Goal: Task Accomplishment & Management: Complete application form

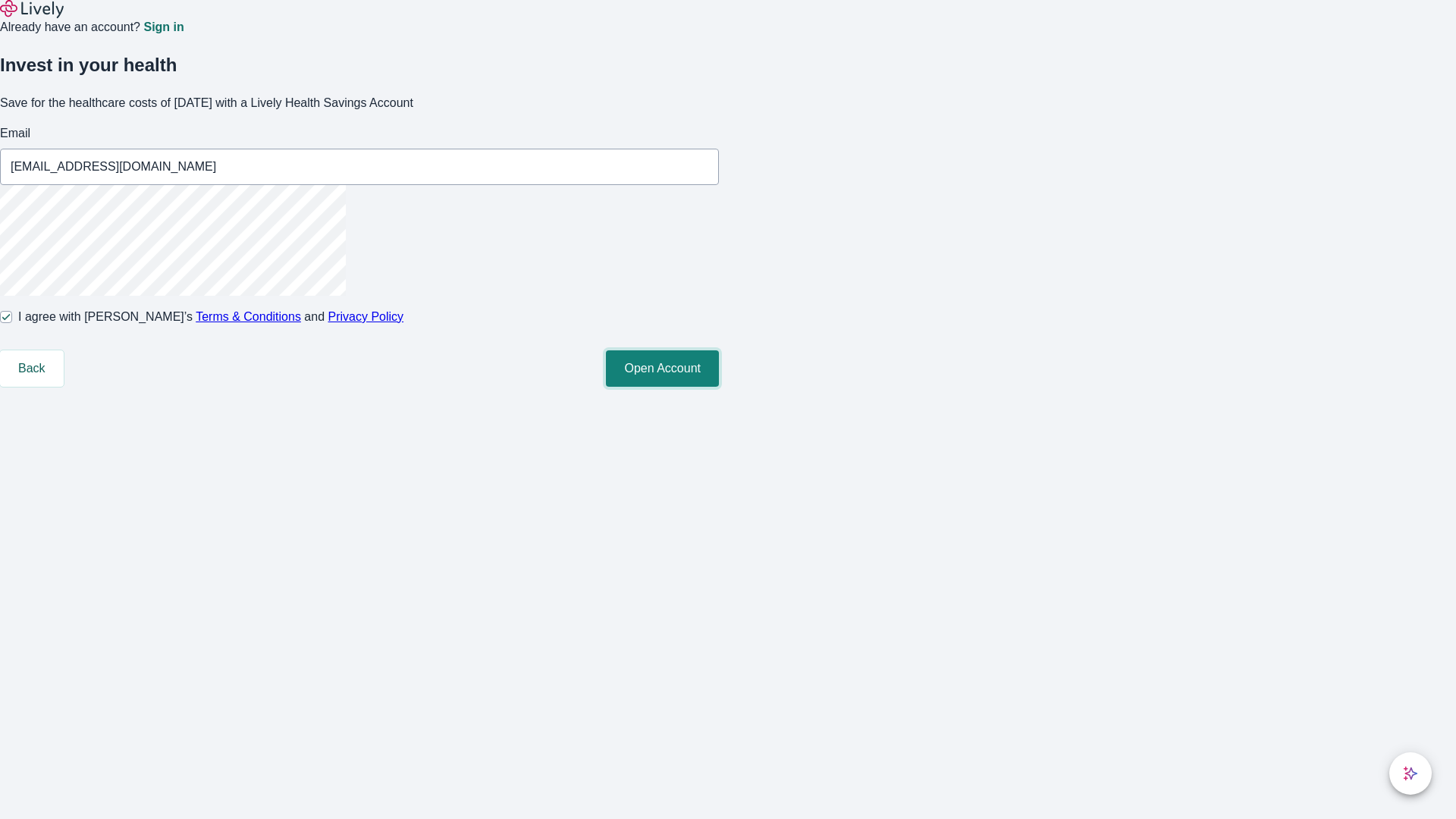
click at [719, 386] on button "Open Account" at bounding box center [662, 369] width 113 height 37
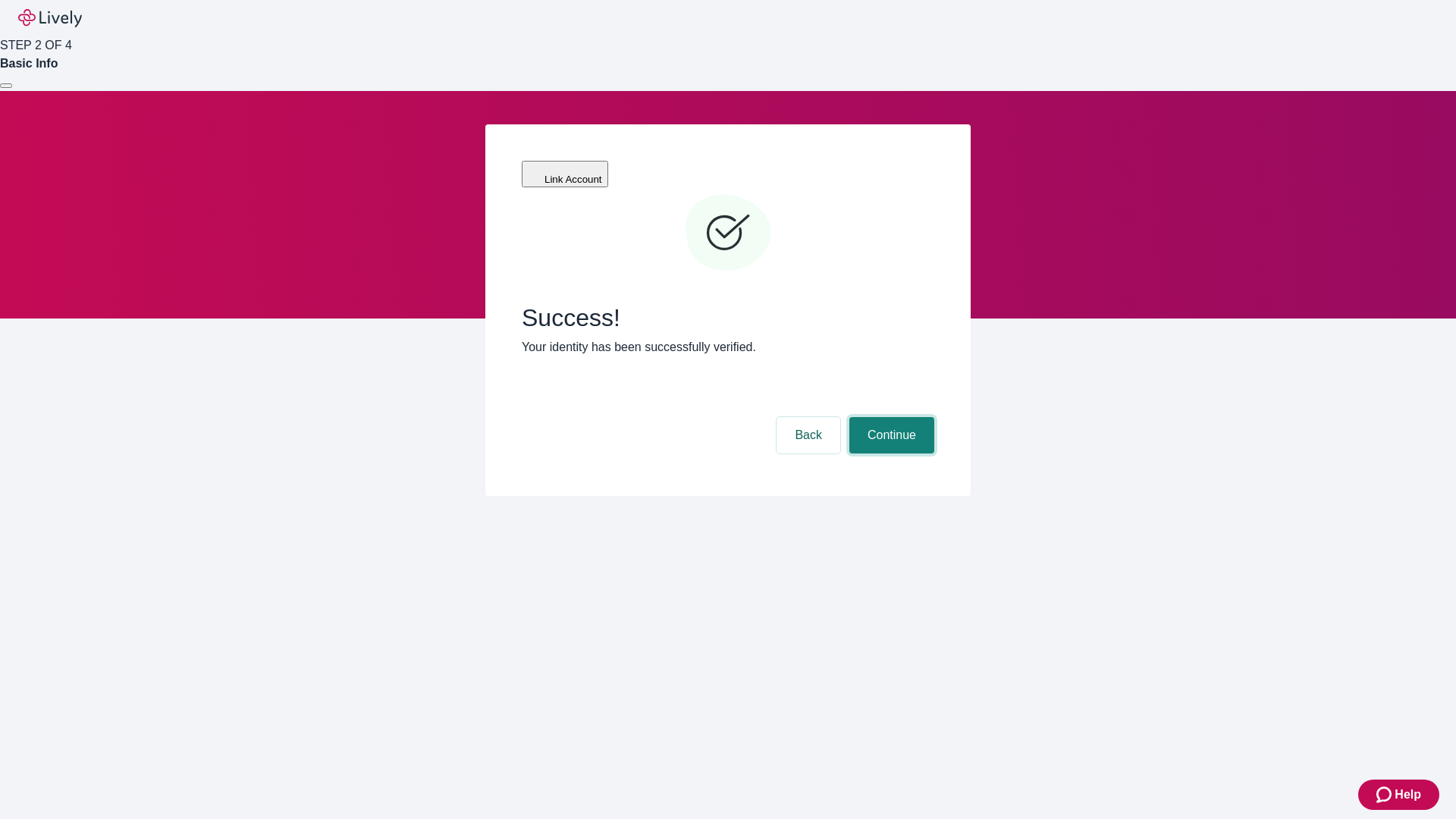
click at [890, 417] on button "Continue" at bounding box center [891, 435] width 85 height 37
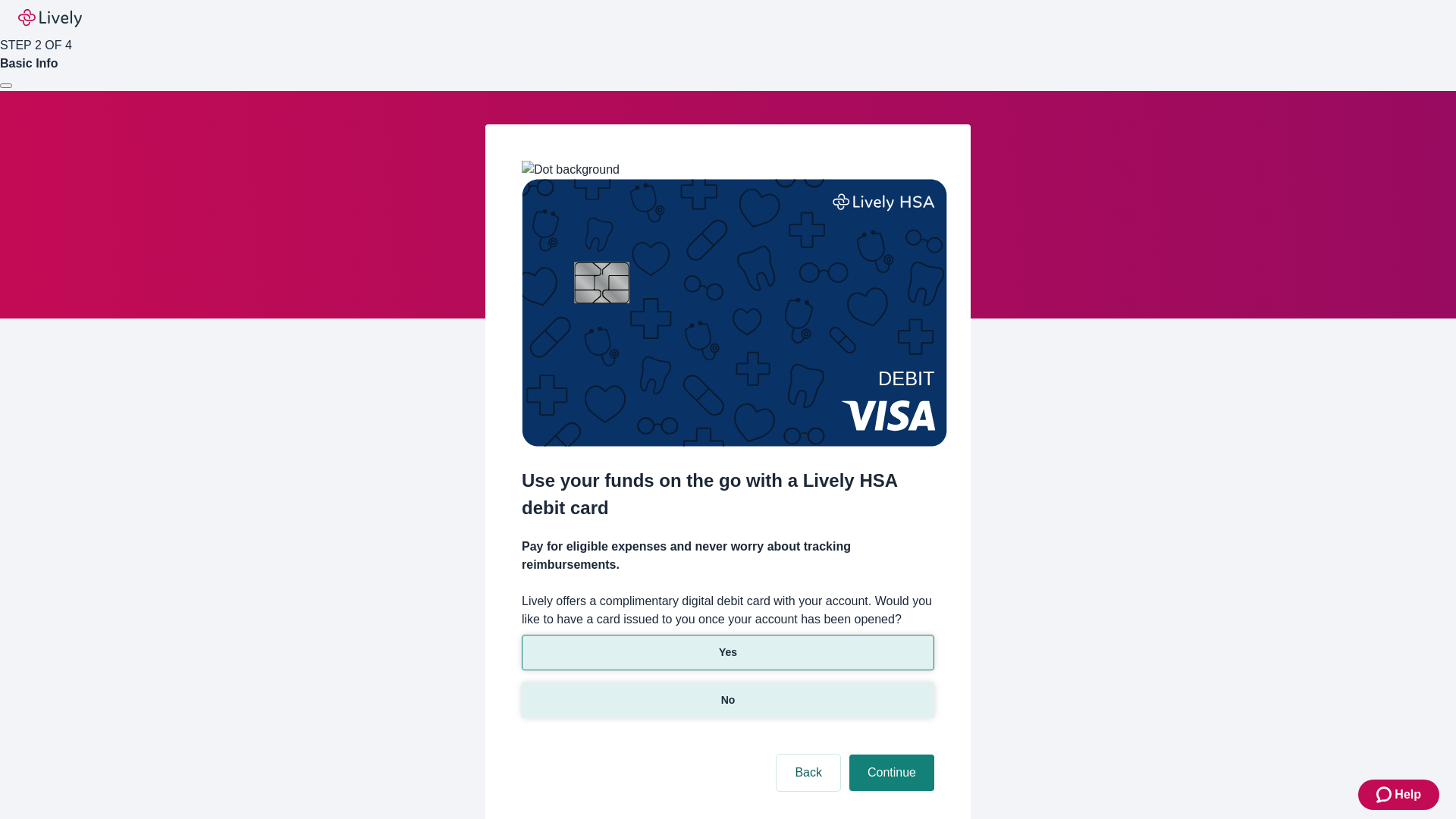
click at [727, 692] on p "No" at bounding box center [728, 700] width 14 height 16
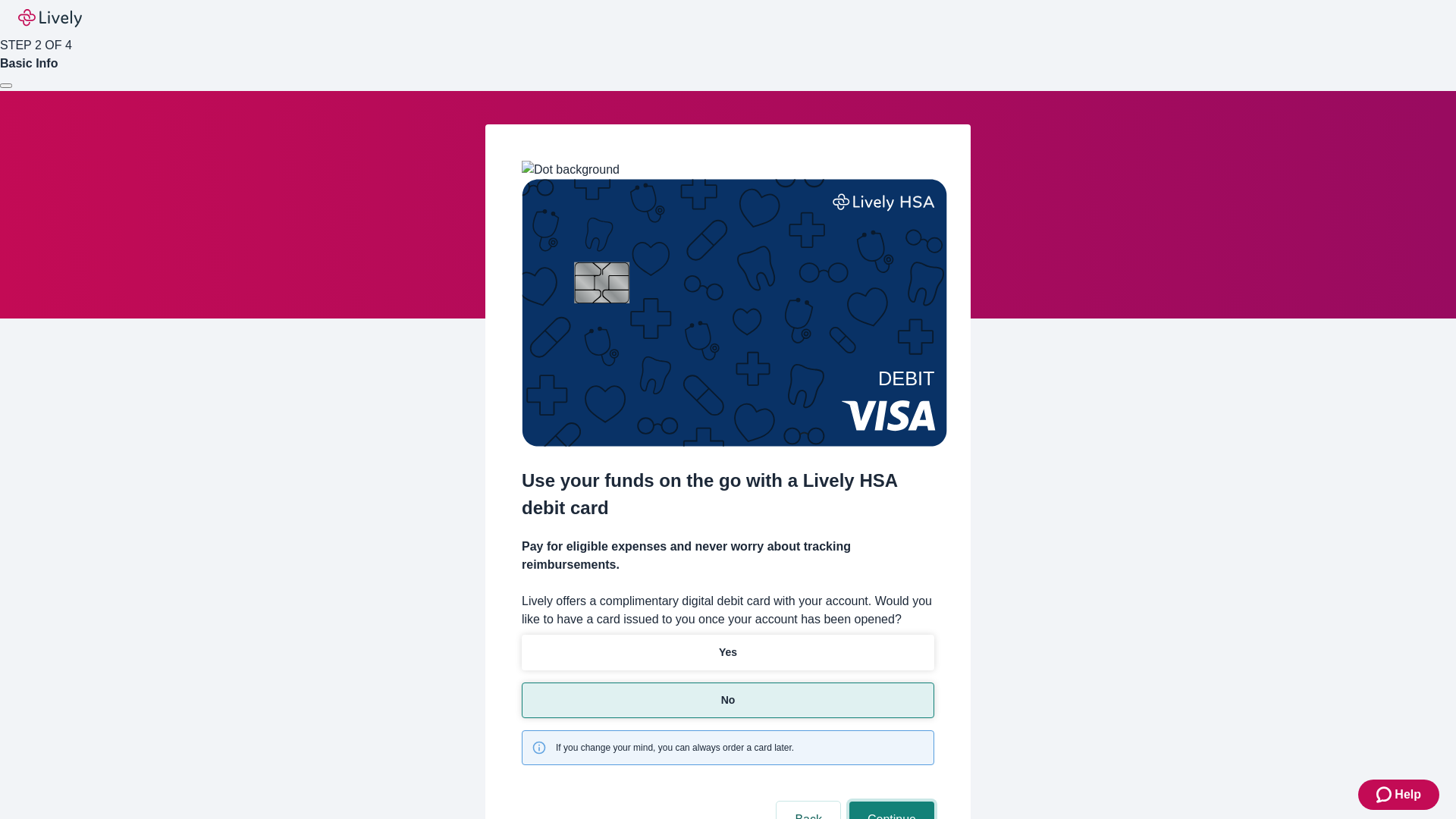
click at [890, 802] on button "Continue" at bounding box center [891, 820] width 85 height 37
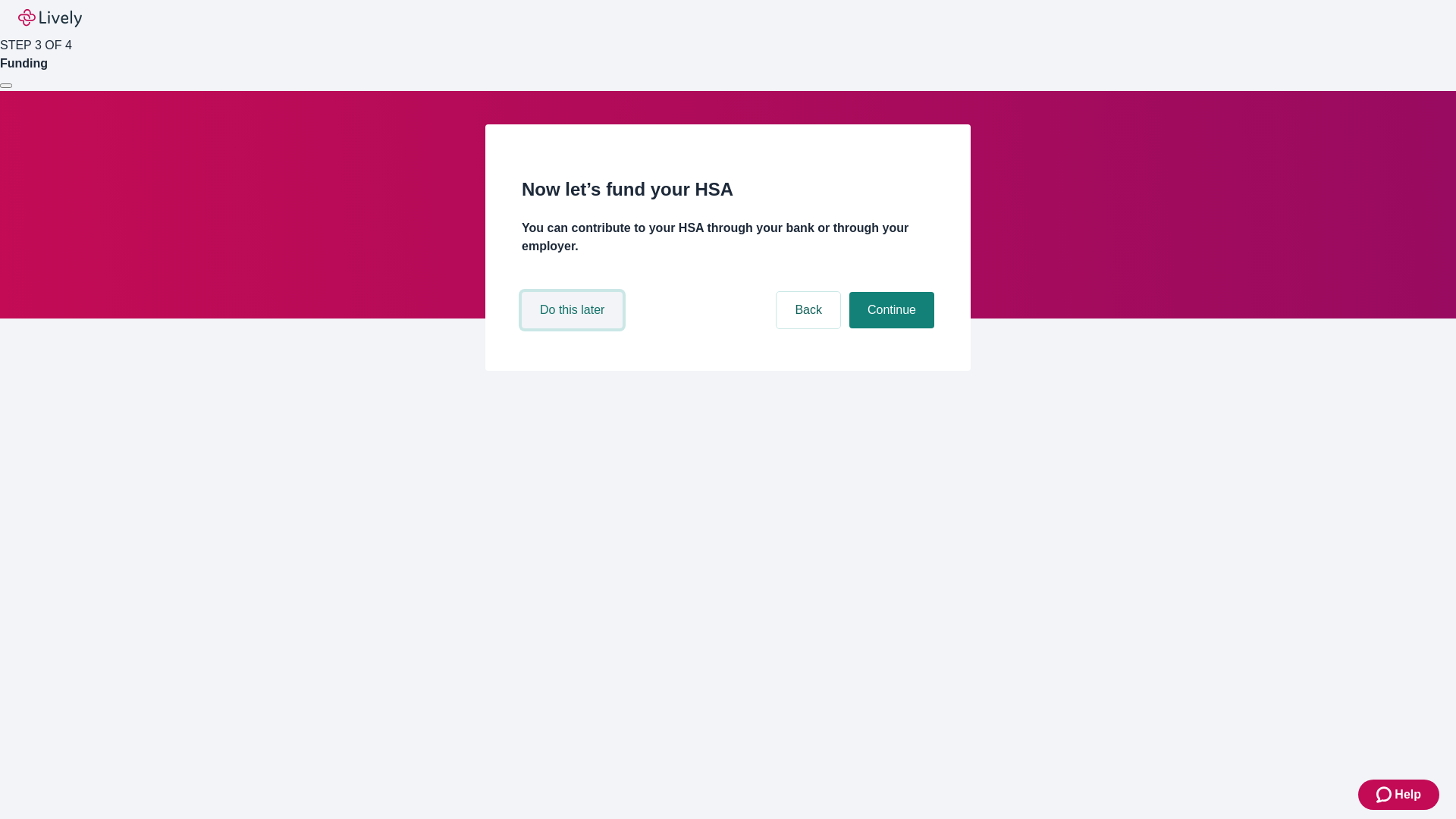
click at [574, 329] on button "Do this later" at bounding box center [572, 310] width 101 height 37
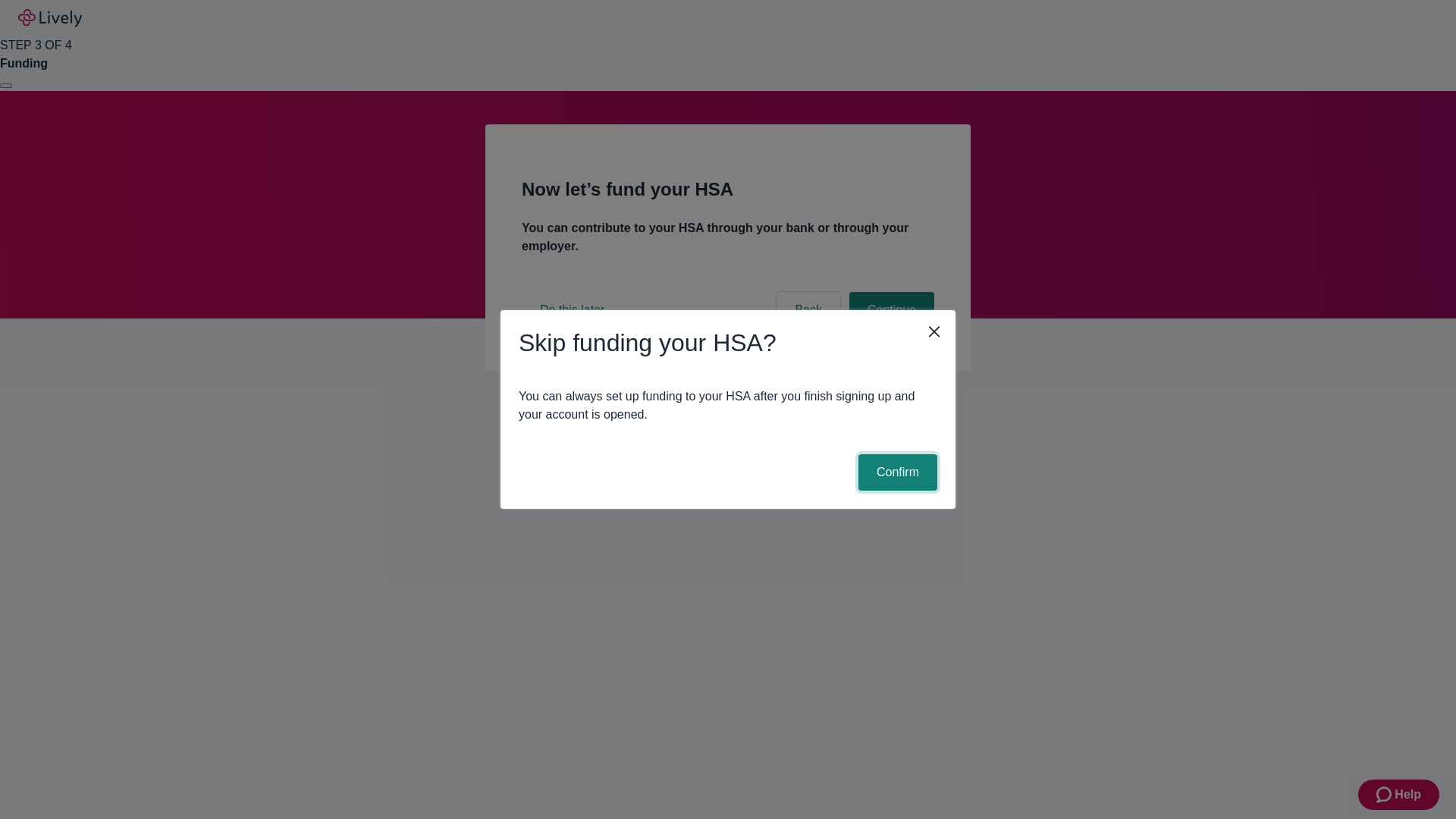
click at [896, 473] on button "Confirm" at bounding box center [898, 473] width 79 height 37
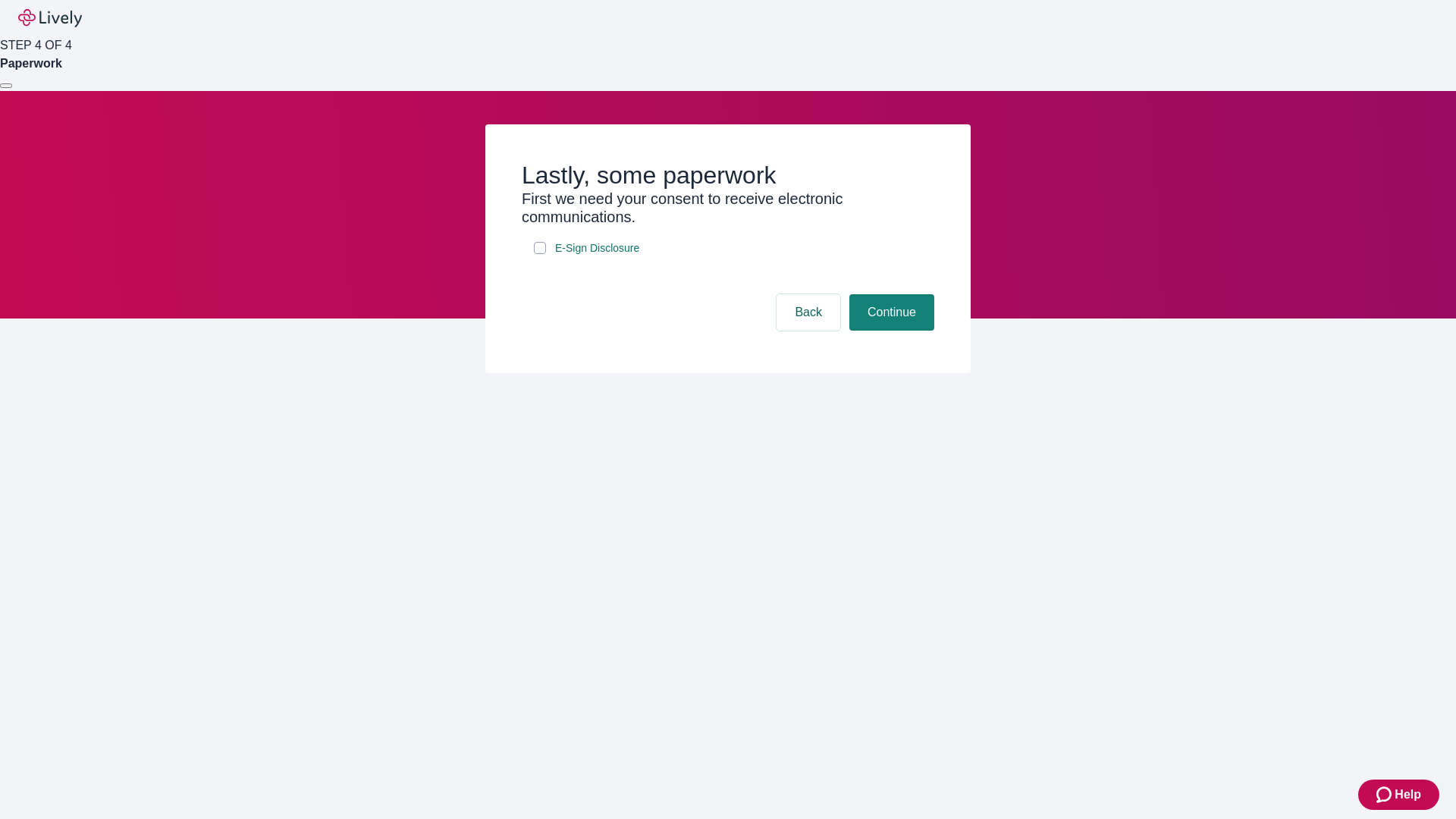
click at [540, 254] on input "E-Sign Disclosure" at bounding box center [540, 248] width 12 height 12
checkbox input "true"
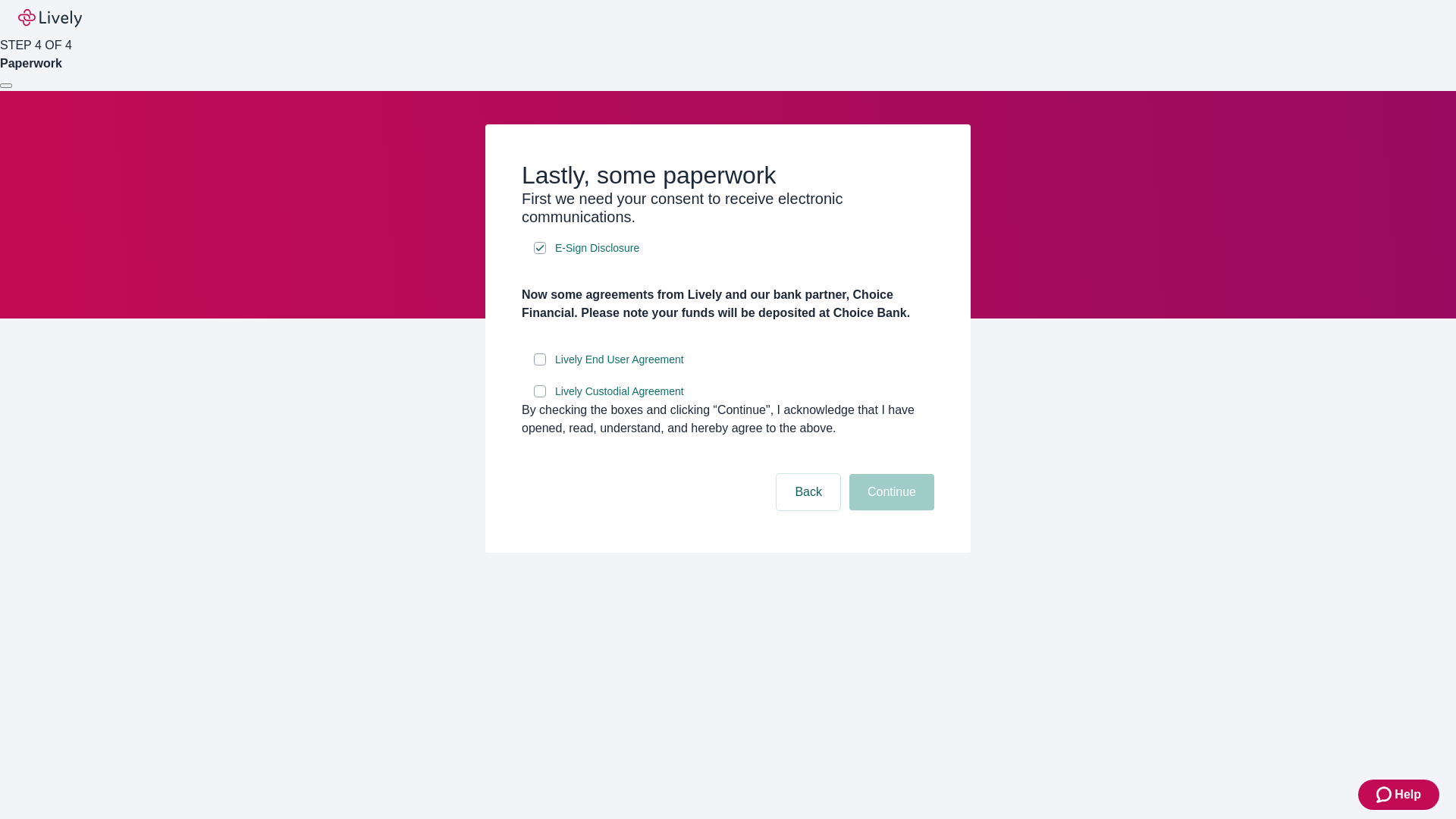
click at [540, 365] on input "Lively End User Agreement" at bounding box center [540, 359] width 12 height 12
checkbox input "true"
click at [540, 398] on input "Lively Custodial Agreement" at bounding box center [540, 392] width 12 height 12
checkbox input "true"
click at [890, 510] on button "Continue" at bounding box center [891, 492] width 85 height 37
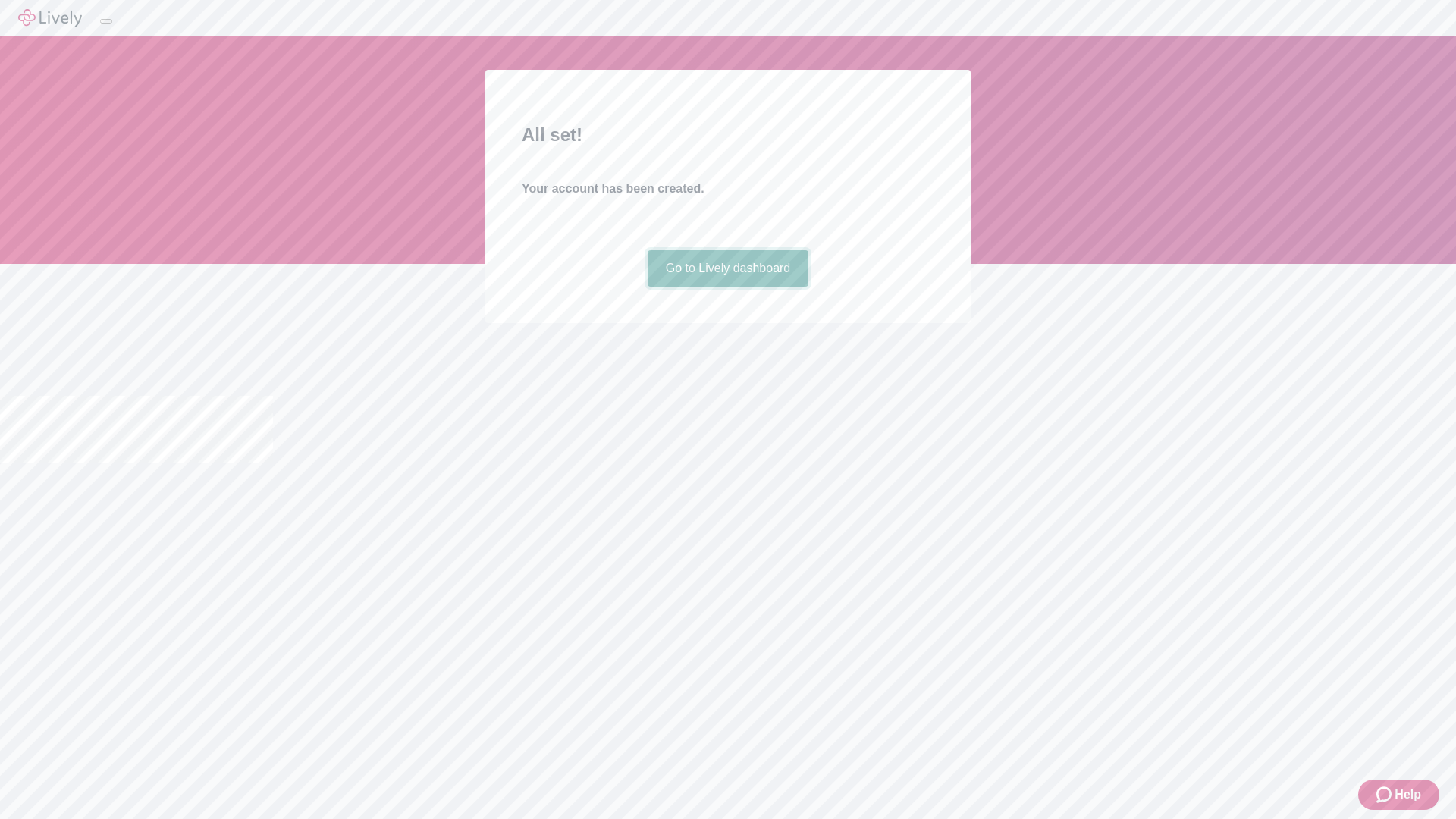
click at [727, 287] on link "Go to Lively dashboard" at bounding box center [728, 268] width 162 height 37
